Goal: Find specific page/section: Find specific page/section

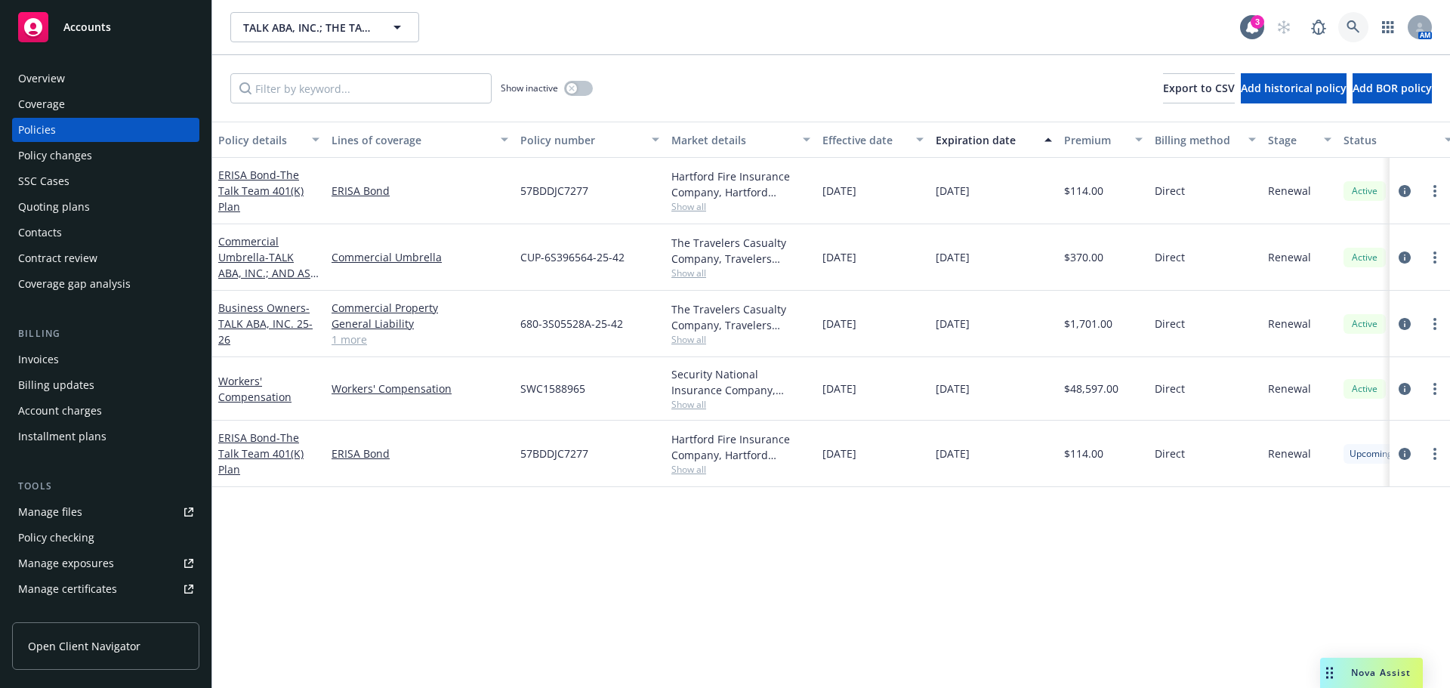
click at [1358, 24] on icon at bounding box center [1354, 27] width 14 height 14
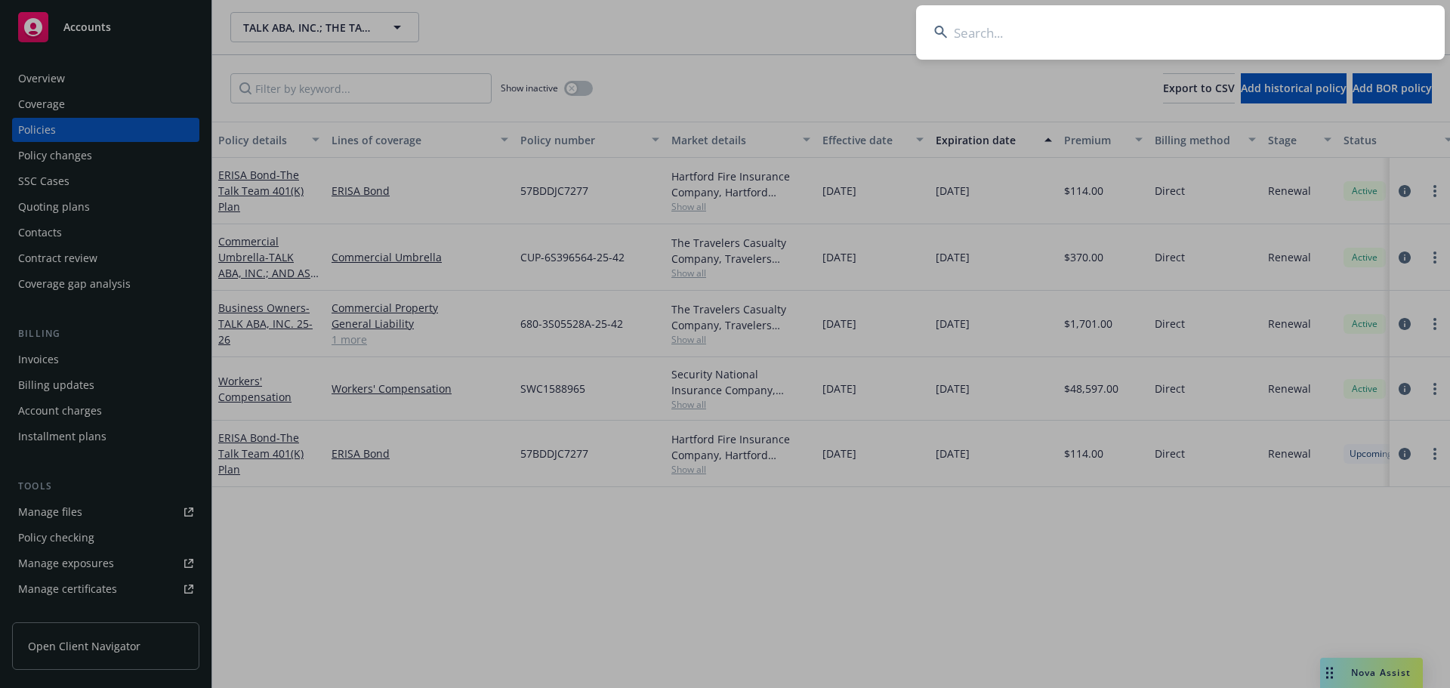
type input "m"
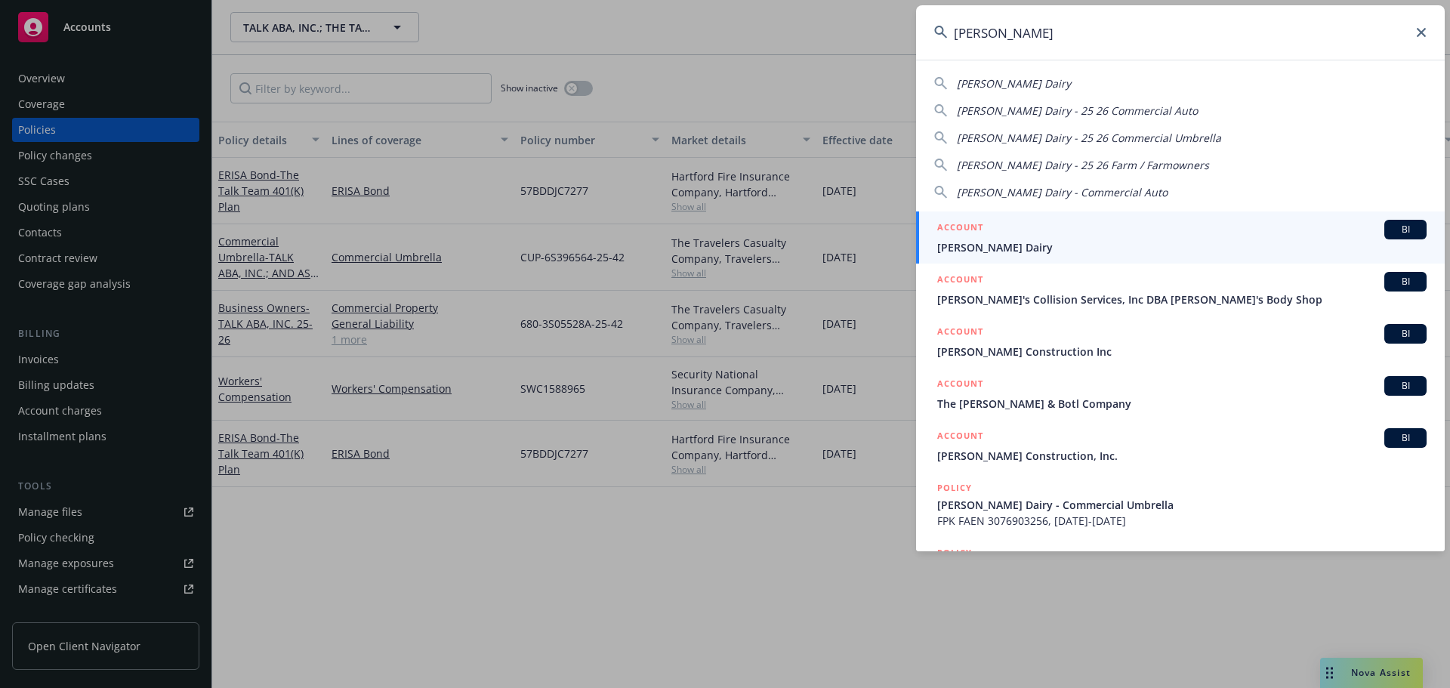
type input "[PERSON_NAME]"
click at [1029, 245] on span "[PERSON_NAME] Dairy" at bounding box center [1181, 247] width 489 height 16
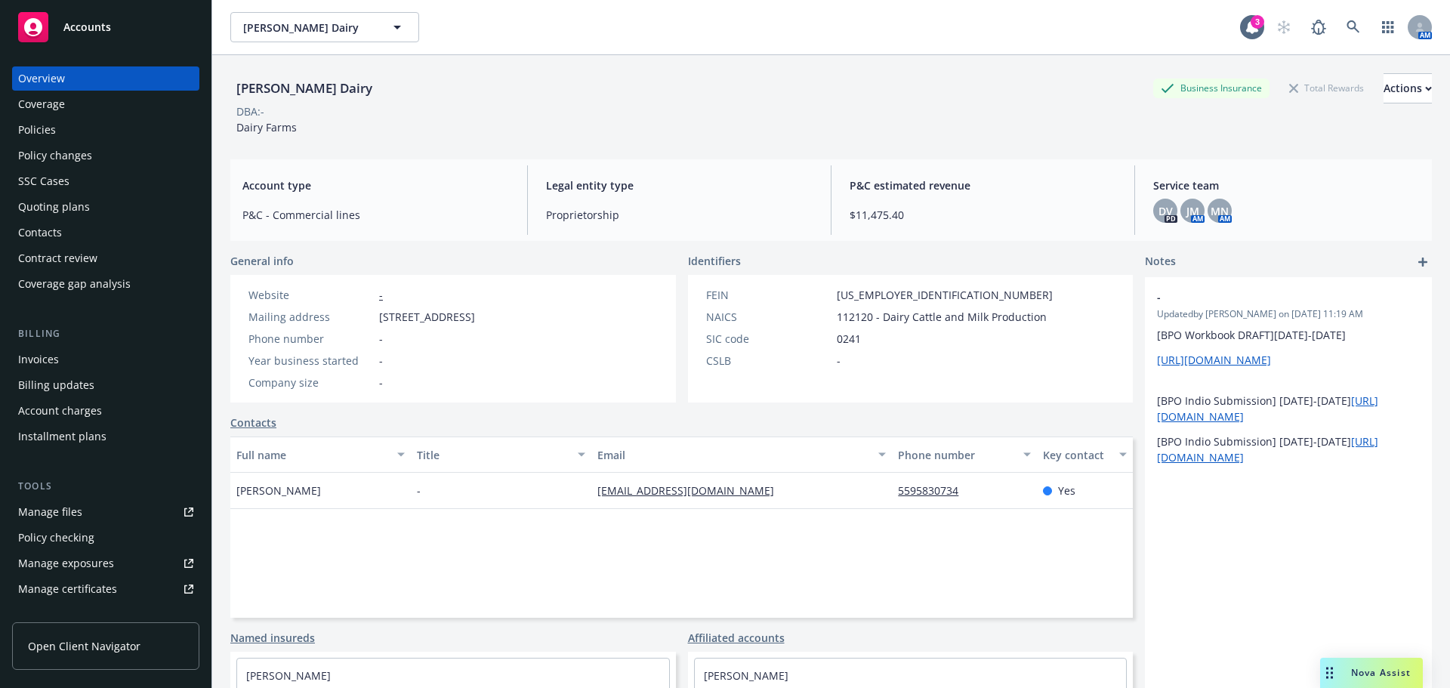
click at [84, 125] on div "Policies" at bounding box center [105, 130] width 175 height 24
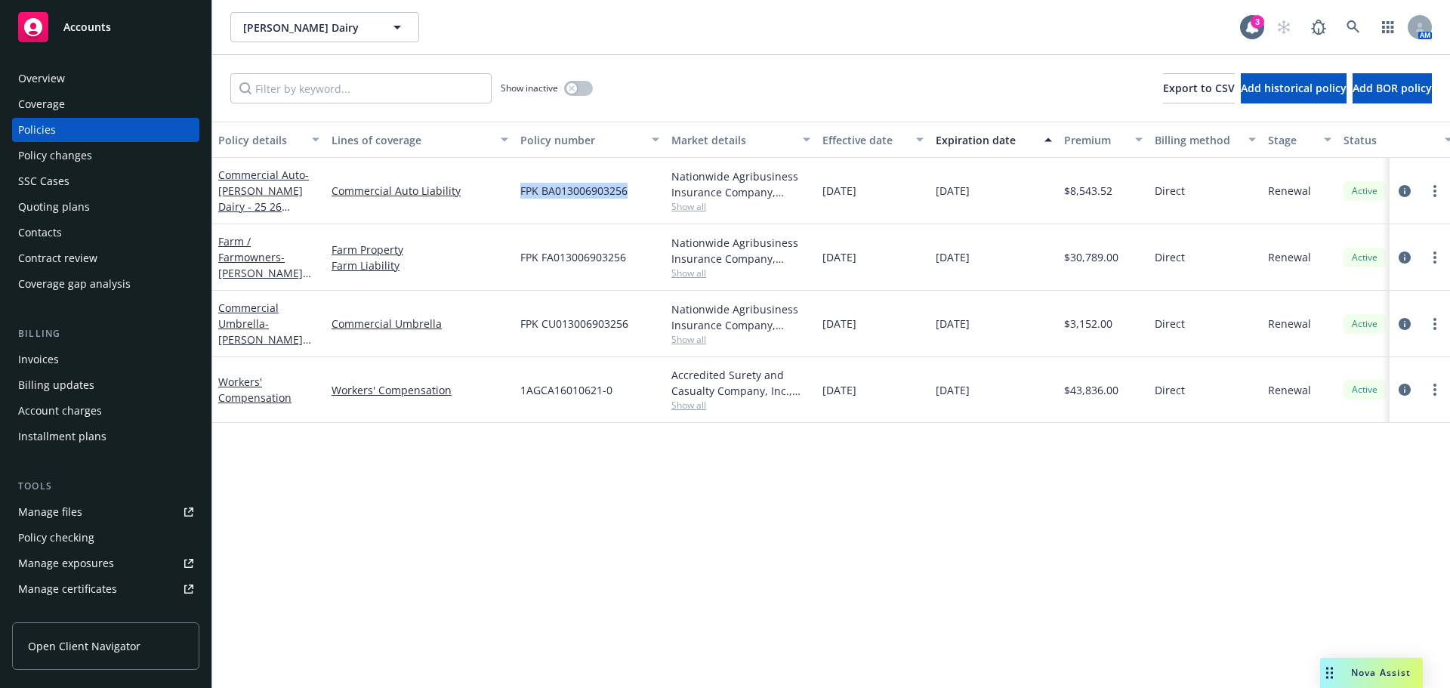
drag, startPoint x: 629, startPoint y: 191, endPoint x: 520, endPoint y: 190, distance: 109.5
click at [520, 190] on div "FPK BA013006903256" at bounding box center [589, 191] width 151 height 66
copy span "FPK BA013006903256"
click at [1347, 29] on icon at bounding box center [1354, 27] width 14 height 14
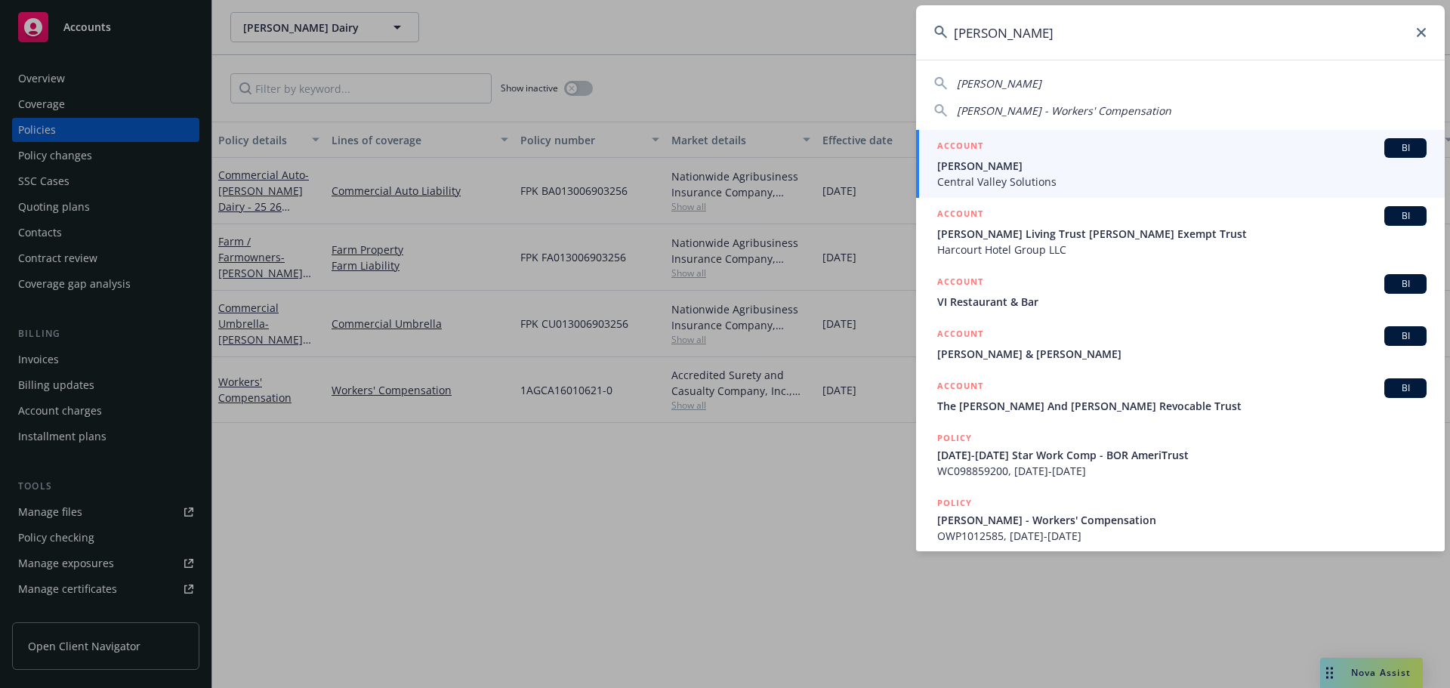
type input "[PERSON_NAME]"
click at [994, 165] on span "[PERSON_NAME]" at bounding box center [1181, 166] width 489 height 16
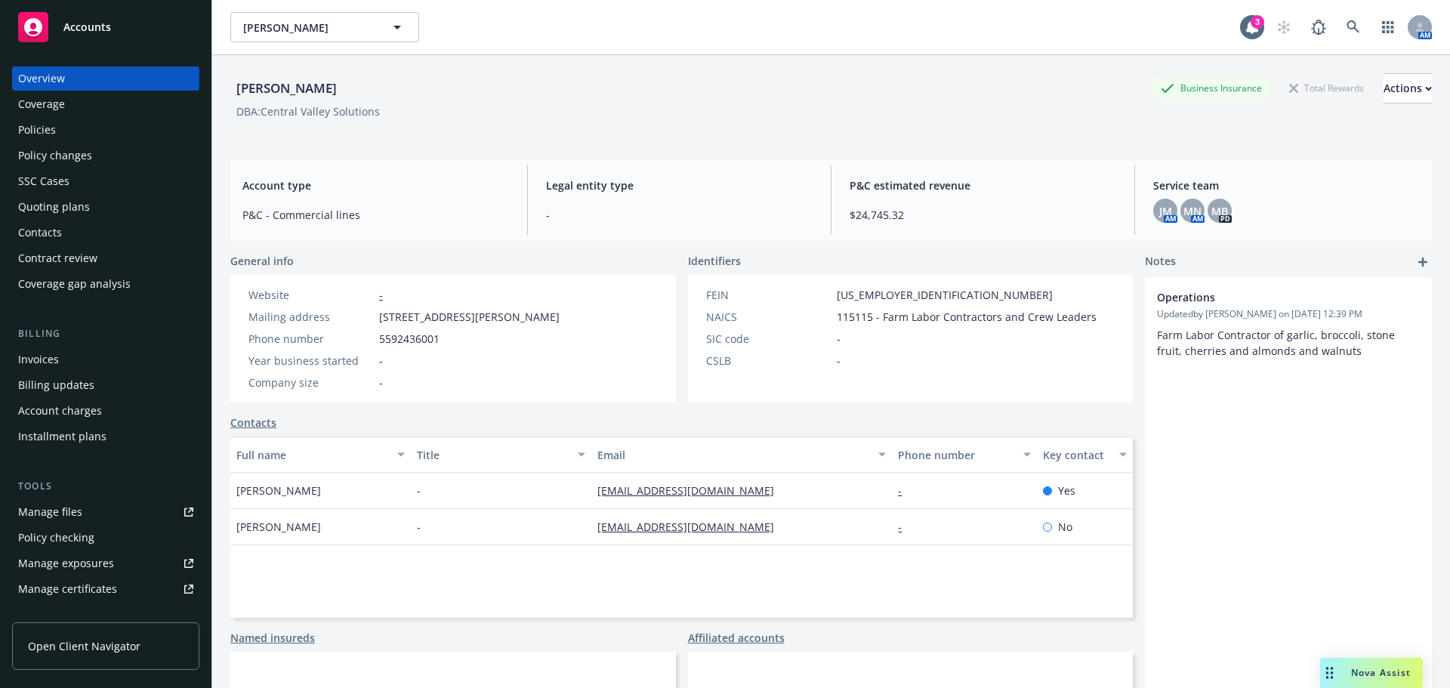
click at [91, 137] on div "Policies" at bounding box center [105, 130] width 175 height 24
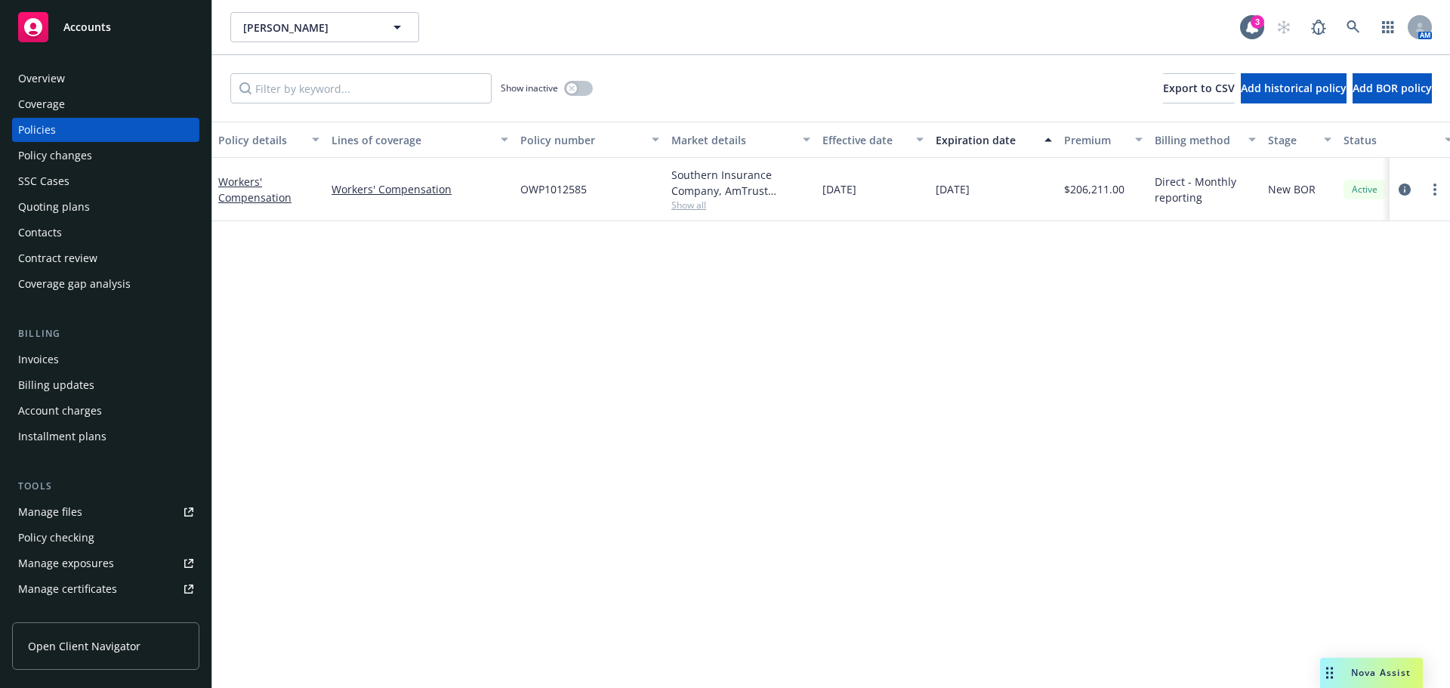
click at [691, 202] on span "Show all" at bounding box center [740, 205] width 139 height 13
click at [370, 316] on div "Policy details Lines of coverage Policy number Market details Effective date Ex…" at bounding box center [831, 405] width 1238 height 566
click at [229, 199] on link "Workers' Compensation" at bounding box center [254, 189] width 73 height 30
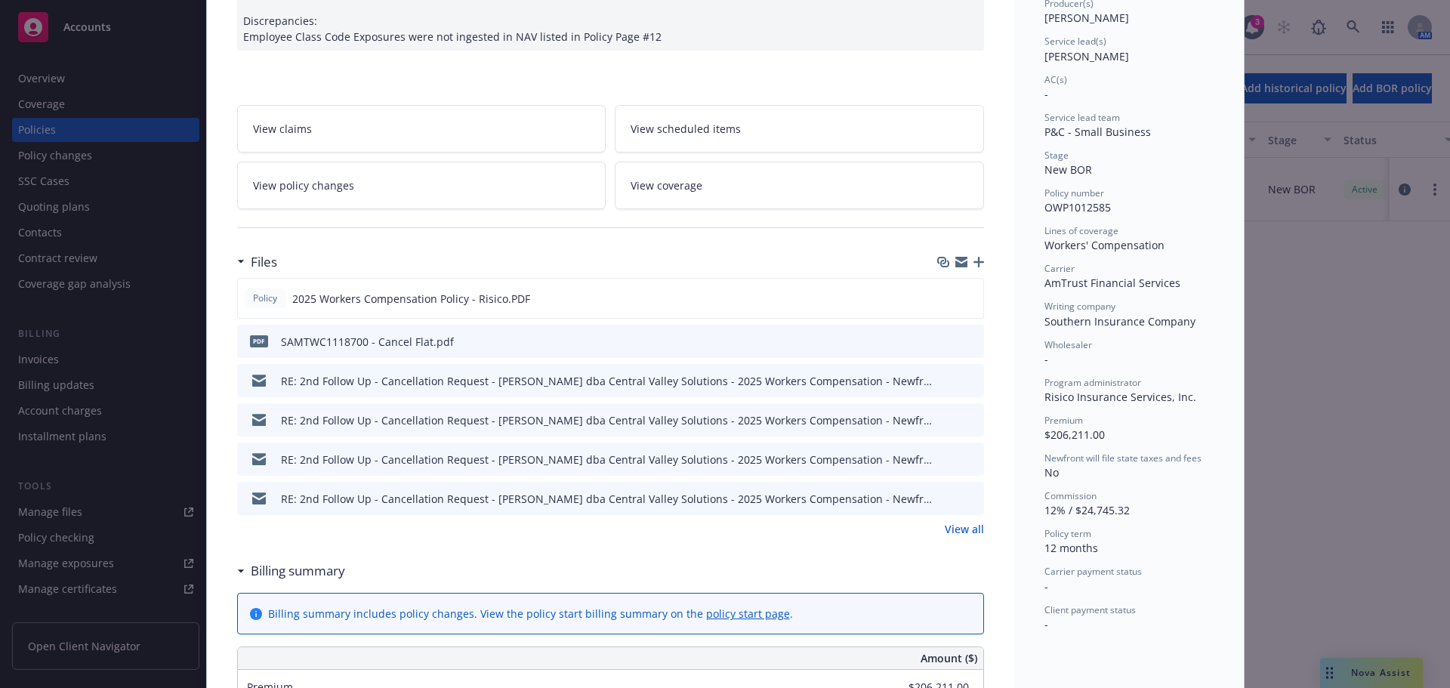
scroll to position [378, 0]
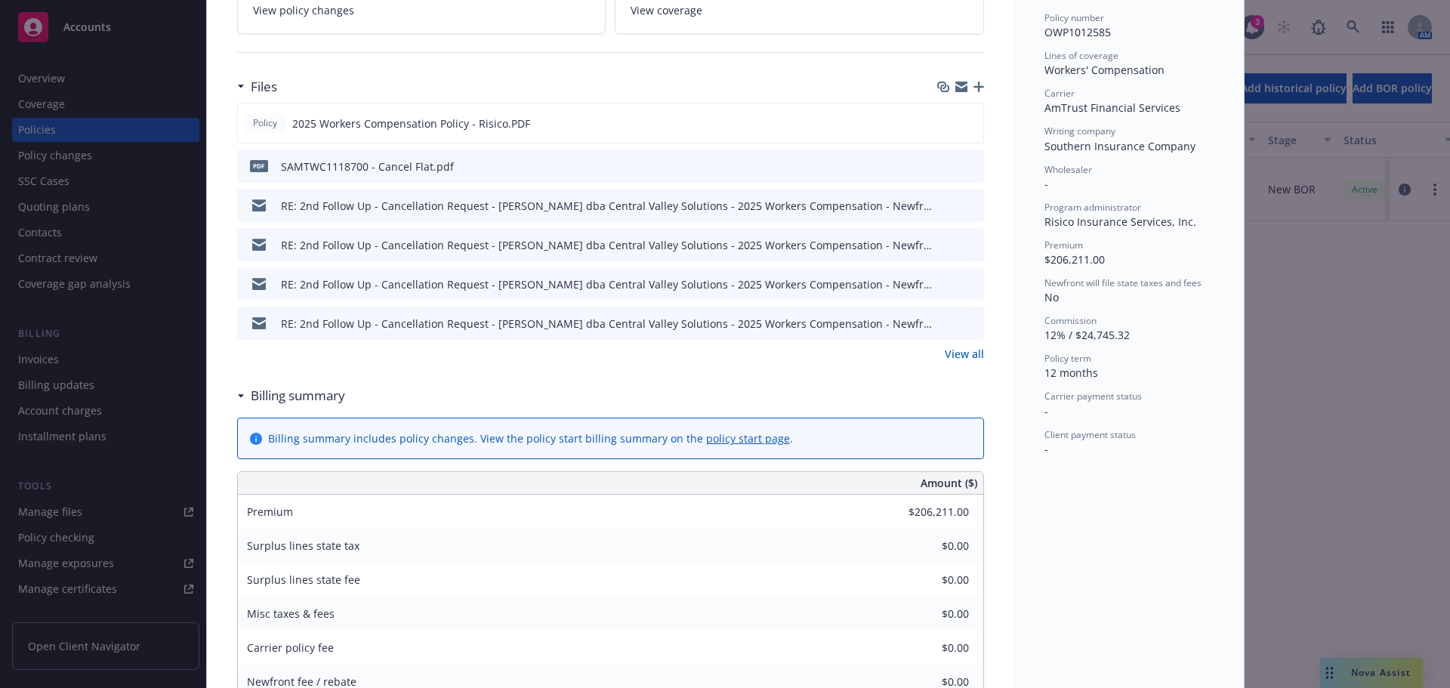
click at [961, 353] on link "View all" at bounding box center [964, 354] width 39 height 16
